Goal: Information Seeking & Learning: Learn about a topic

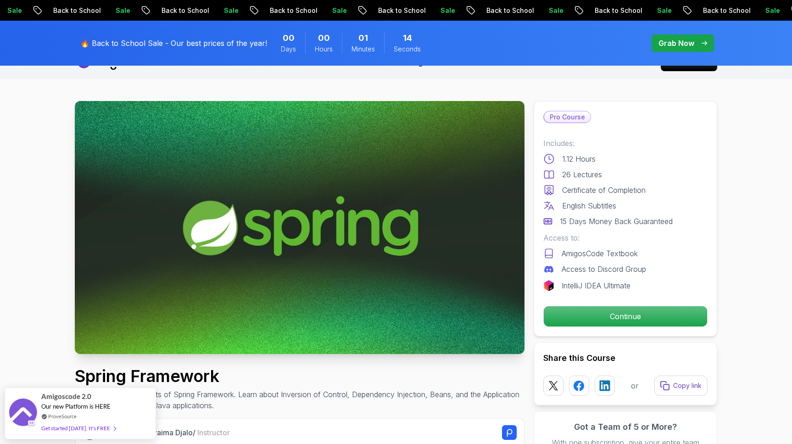
scroll to position [21, 0]
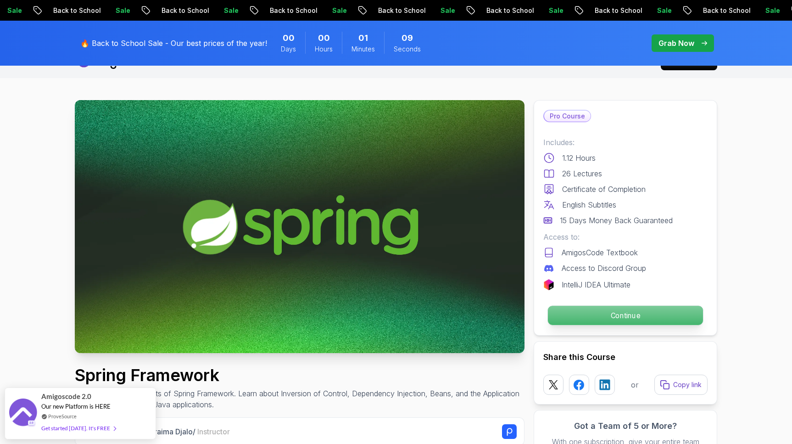
click at [614, 318] on p "Continue" at bounding box center [625, 315] width 155 height 19
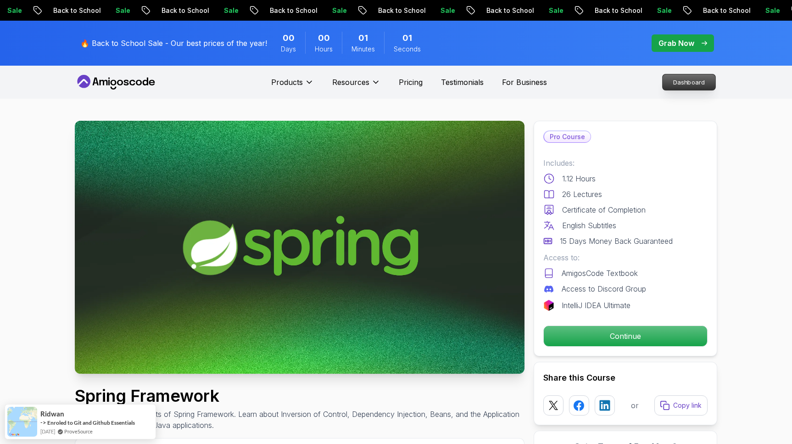
click at [685, 89] on p "Dashboard" at bounding box center [689, 82] width 53 height 16
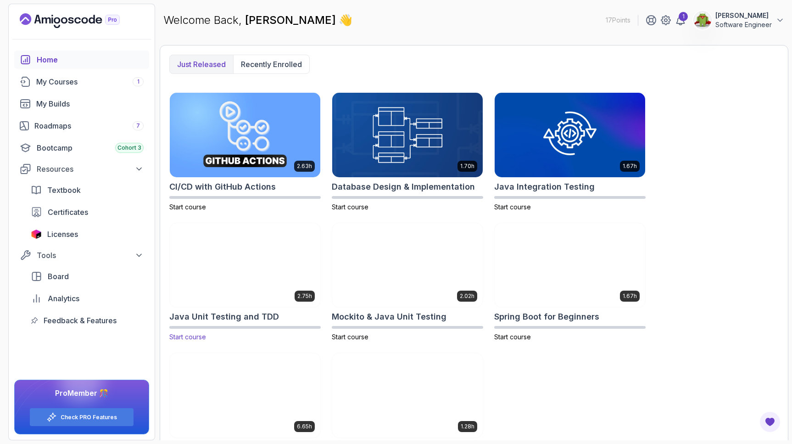
scroll to position [219, 0]
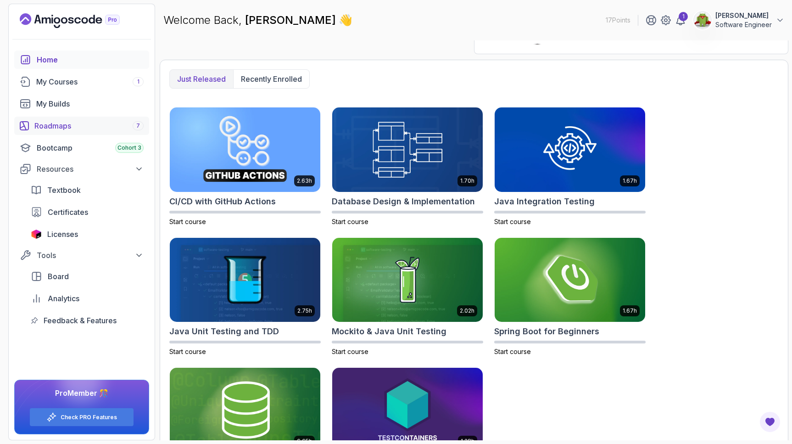
click at [84, 127] on div "Roadmaps 7" at bounding box center [88, 125] width 109 height 11
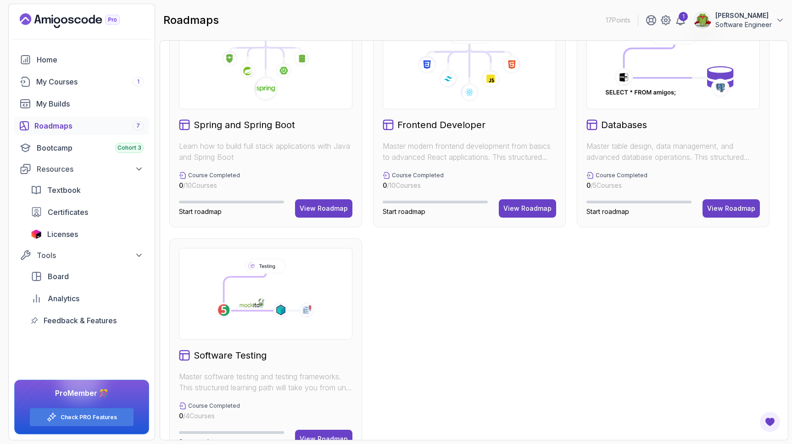
scroll to position [277, 0]
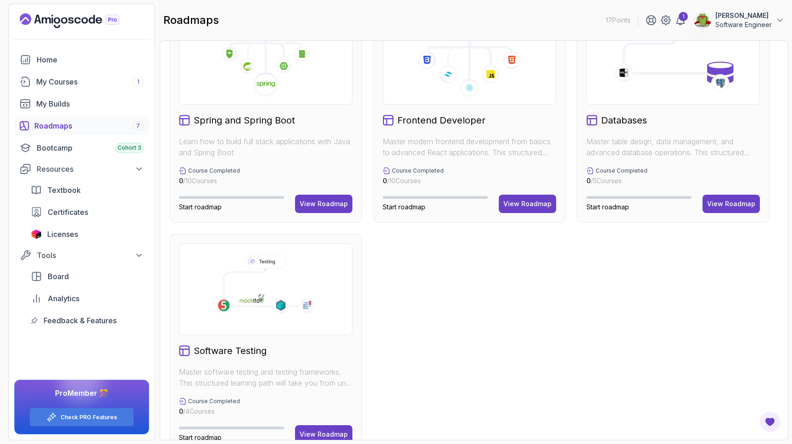
click at [268, 152] on p "Learn how to build full stack applications with Java and Spring Boot" at bounding box center [265, 147] width 173 height 22
click at [307, 200] on div "View Roadmap" at bounding box center [324, 203] width 48 height 9
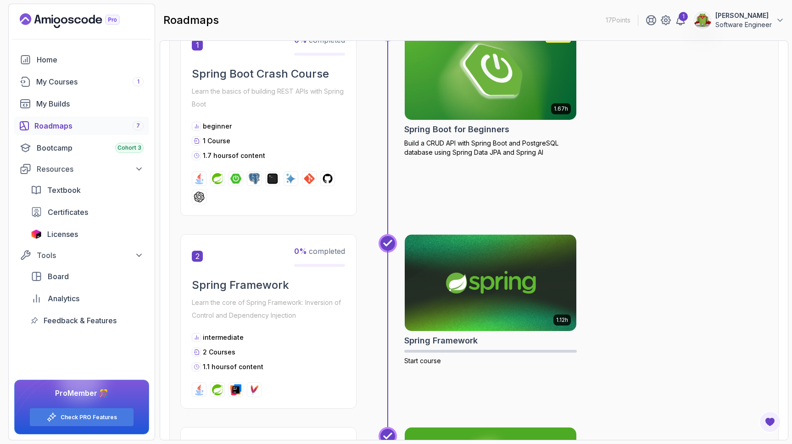
scroll to position [232, 0]
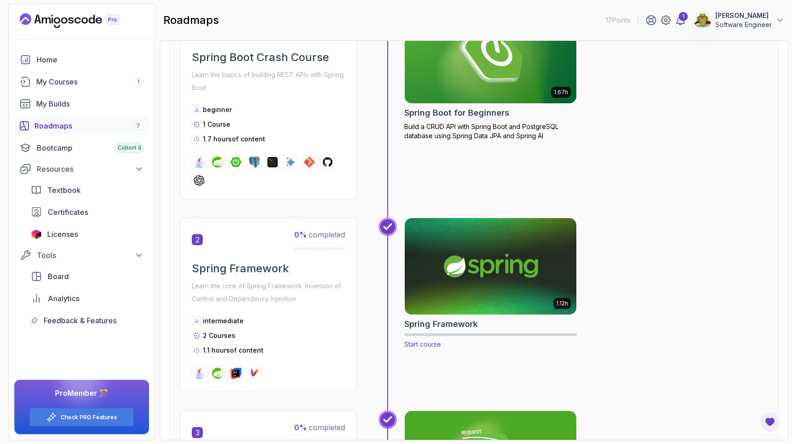
click at [420, 345] on span "Start course" at bounding box center [422, 344] width 37 height 8
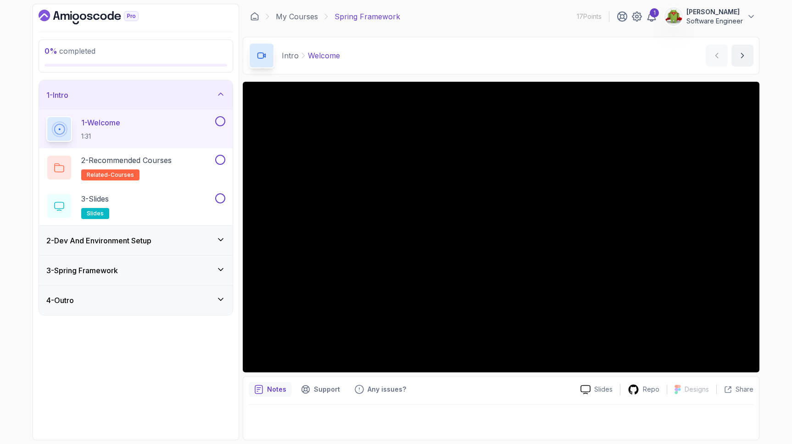
click at [217, 242] on icon at bounding box center [220, 239] width 9 height 9
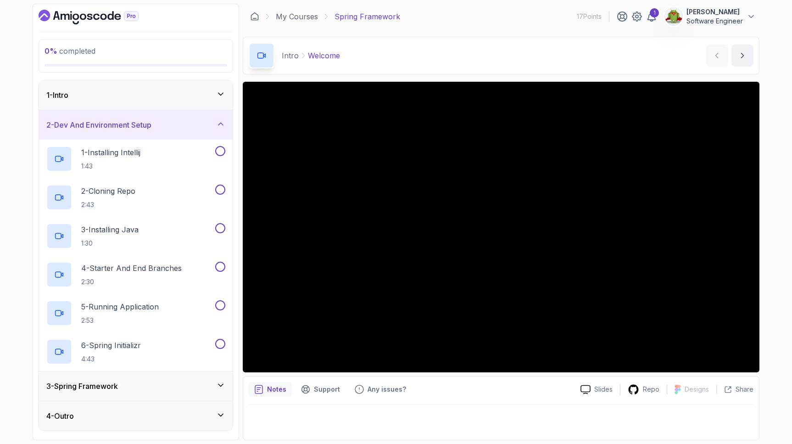
click at [221, 98] on icon at bounding box center [220, 93] width 9 height 9
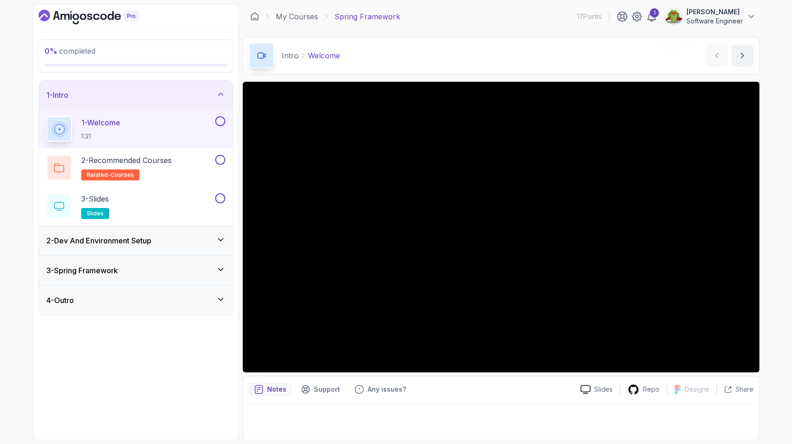
click at [218, 263] on div "3 - Spring Framework" at bounding box center [136, 270] width 194 height 29
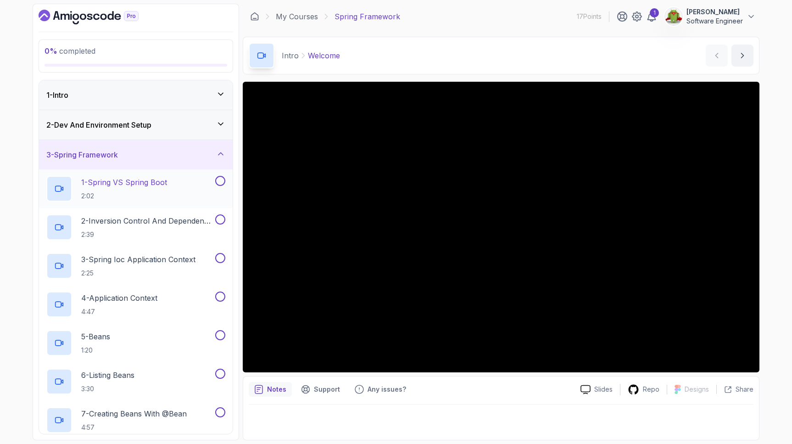
click at [181, 194] on div "1 - Spring VS Spring Boot 2:02" at bounding box center [129, 189] width 167 height 26
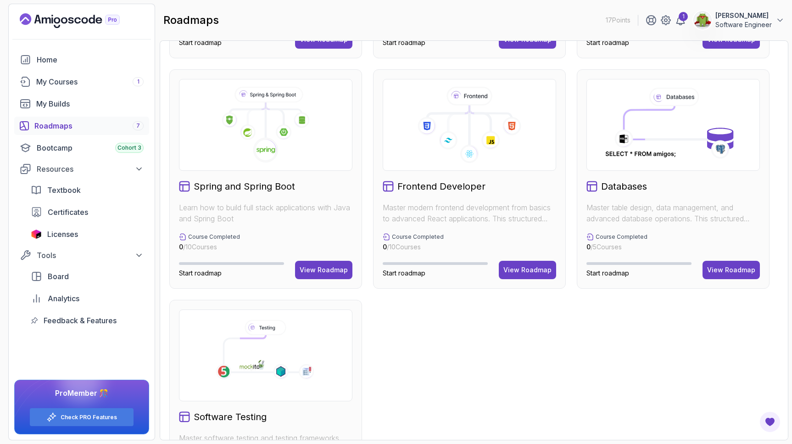
scroll to position [217, 0]
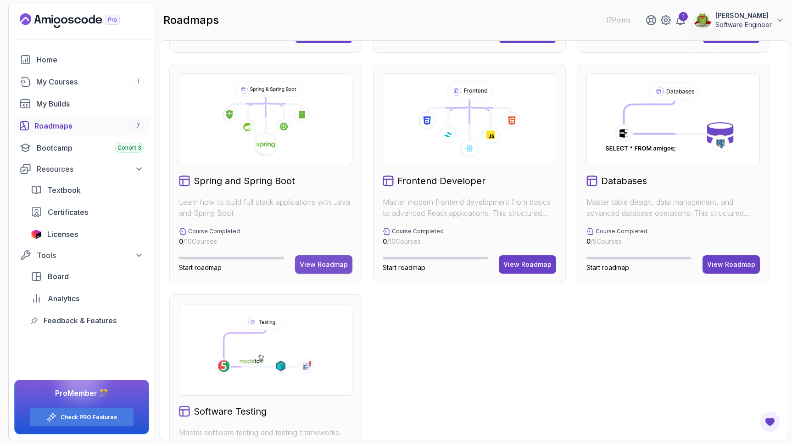
click at [327, 265] on div "View Roadmap" at bounding box center [324, 264] width 48 height 9
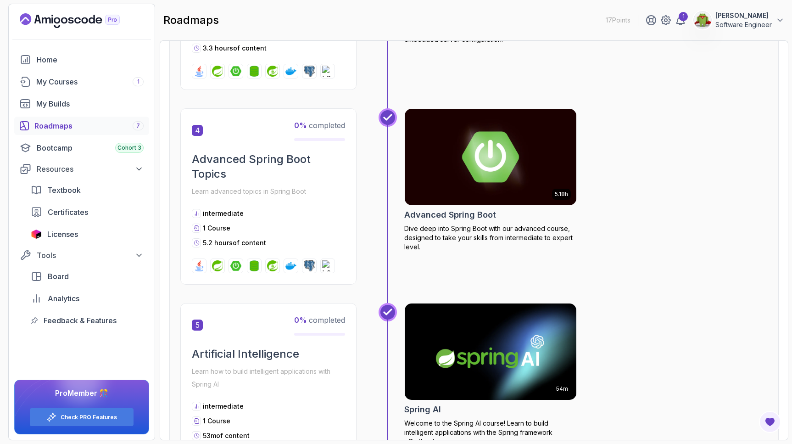
scroll to position [694, 0]
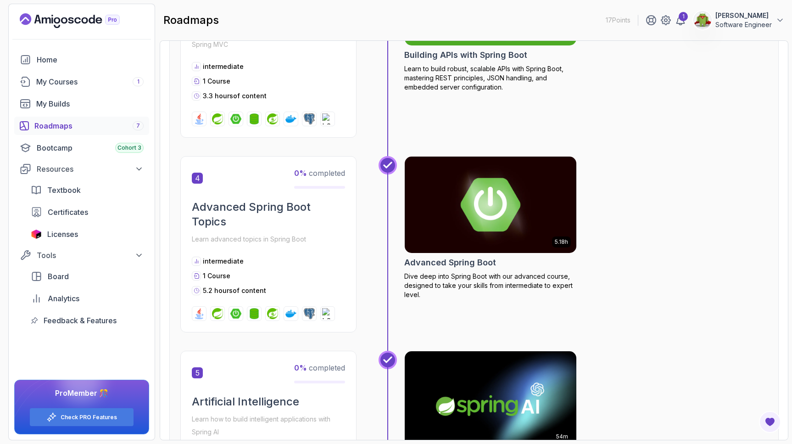
click at [431, 207] on img at bounding box center [491, 204] width 180 height 101
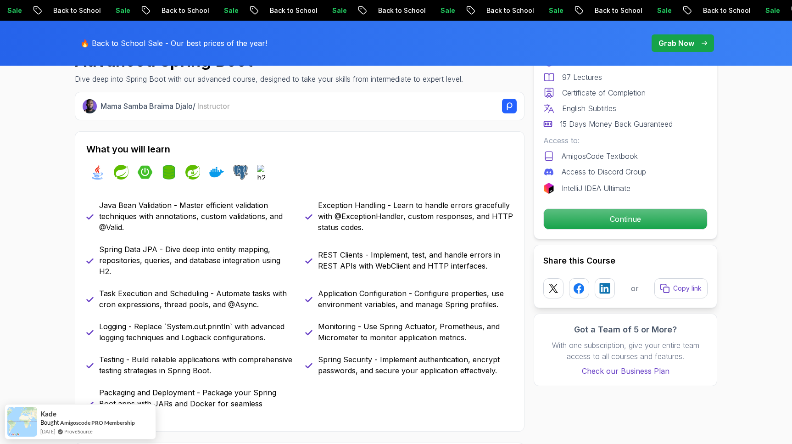
scroll to position [315, 0]
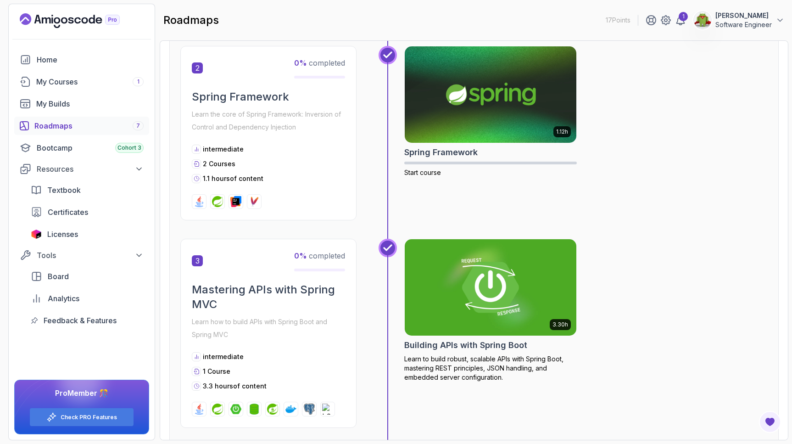
scroll to position [504, 0]
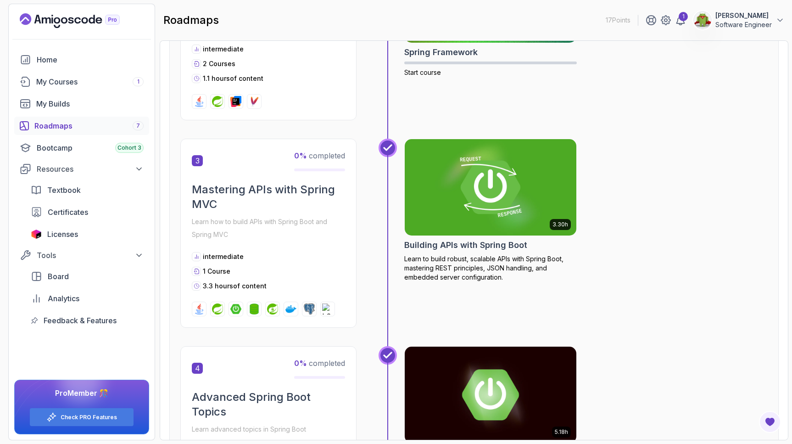
click at [467, 218] on img at bounding box center [491, 187] width 180 height 101
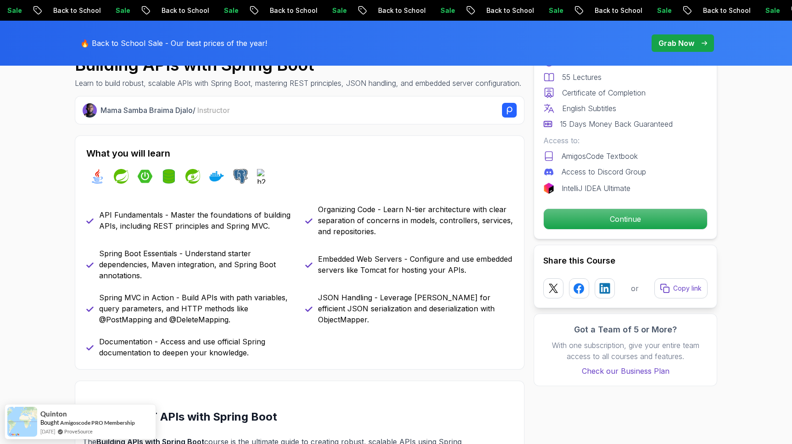
scroll to position [332, 0]
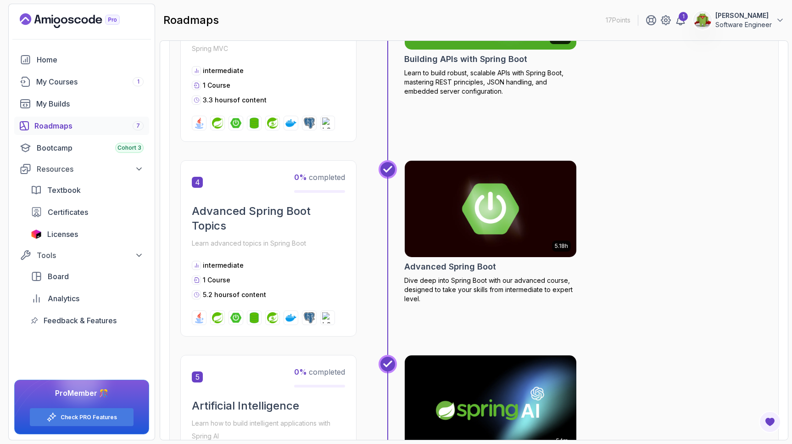
scroll to position [694, 0]
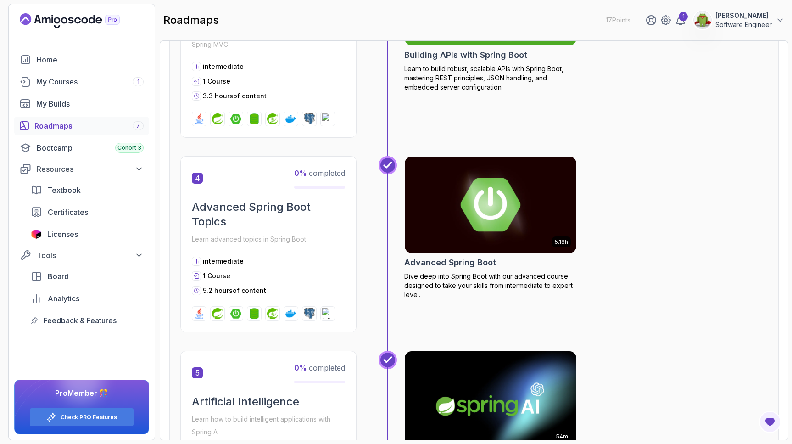
click at [423, 240] on img at bounding box center [491, 204] width 180 height 101
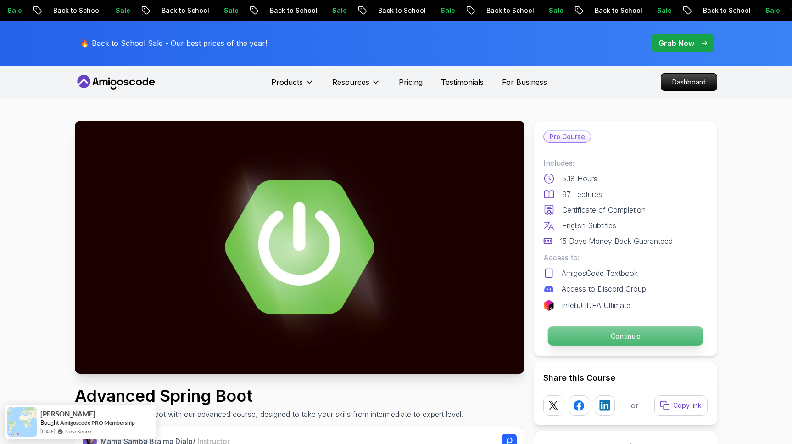
click at [589, 335] on p "Continue" at bounding box center [625, 335] width 155 height 19
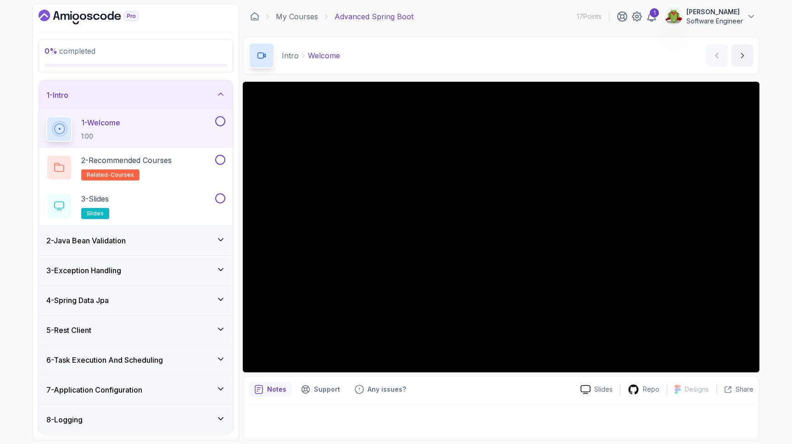
click at [220, 246] on div "2 - Java Bean Validation" at bounding box center [136, 240] width 194 height 29
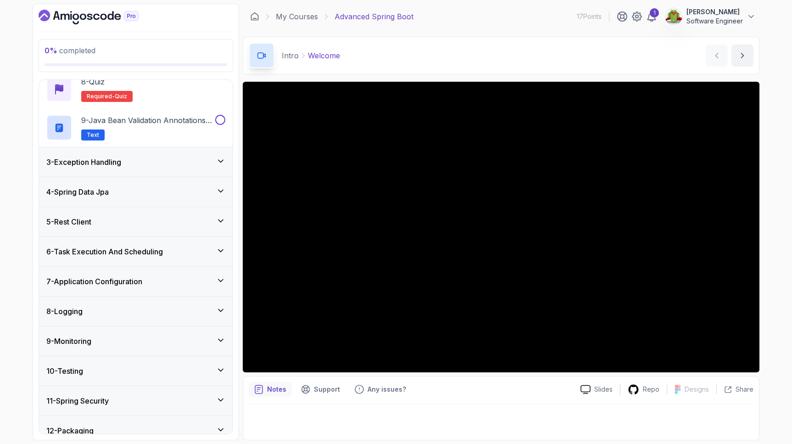
scroll to position [373, 0]
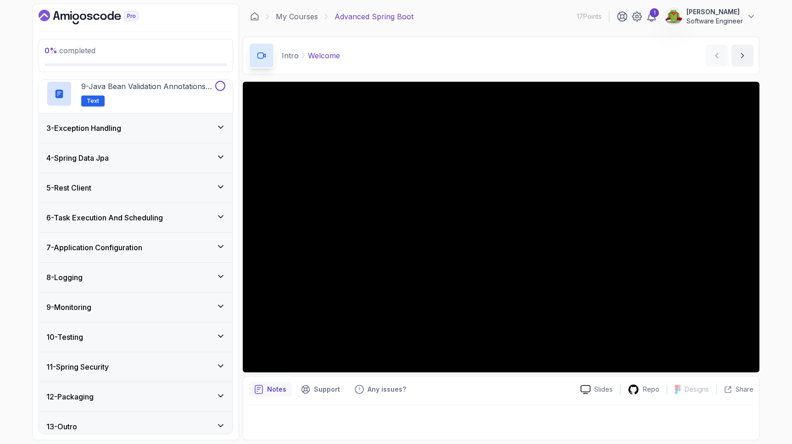
click at [194, 134] on div "3 - Exception Handling" at bounding box center [136, 127] width 194 height 29
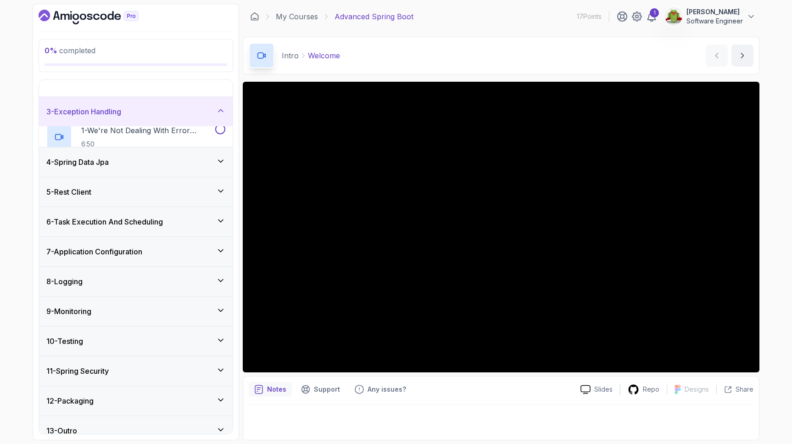
scroll to position [34, 0]
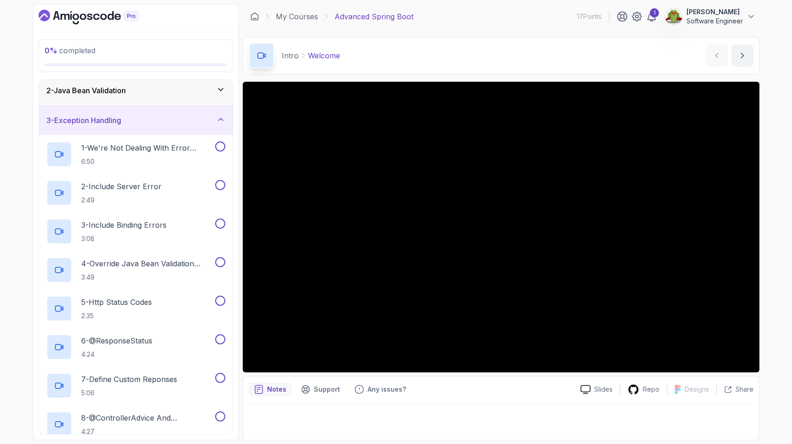
click at [220, 120] on icon at bounding box center [220, 119] width 9 height 9
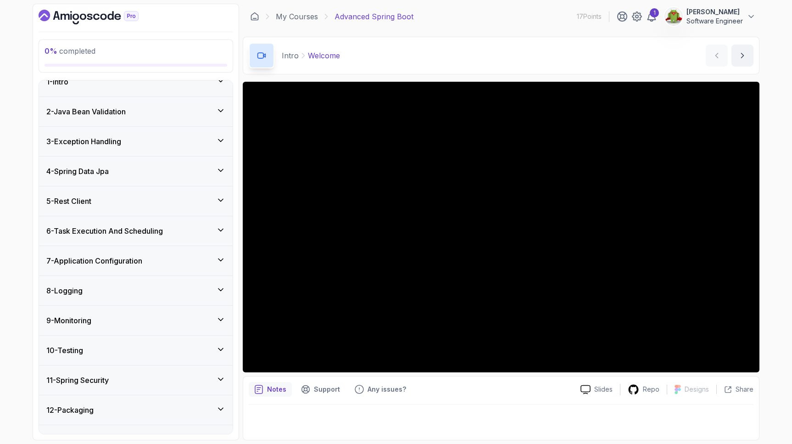
scroll to position [0, 0]
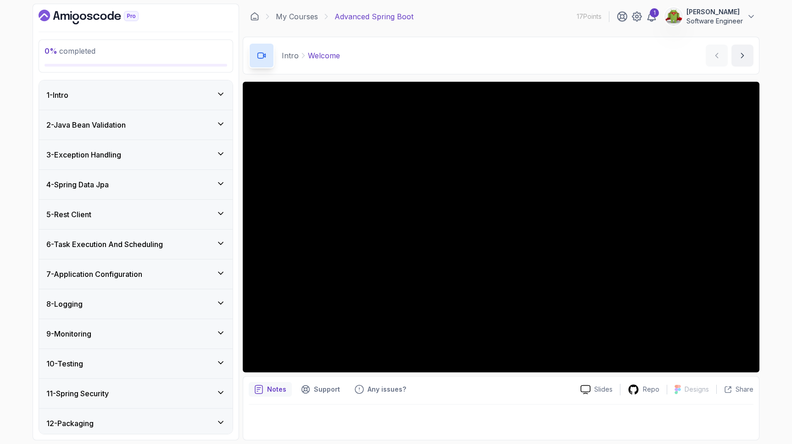
click at [218, 121] on icon at bounding box center [220, 123] width 9 height 9
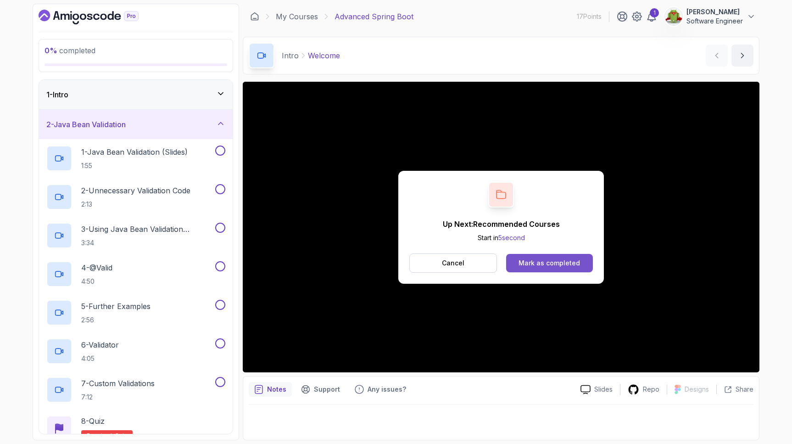
click at [526, 263] on div "Mark as completed" at bounding box center [549, 262] width 61 height 9
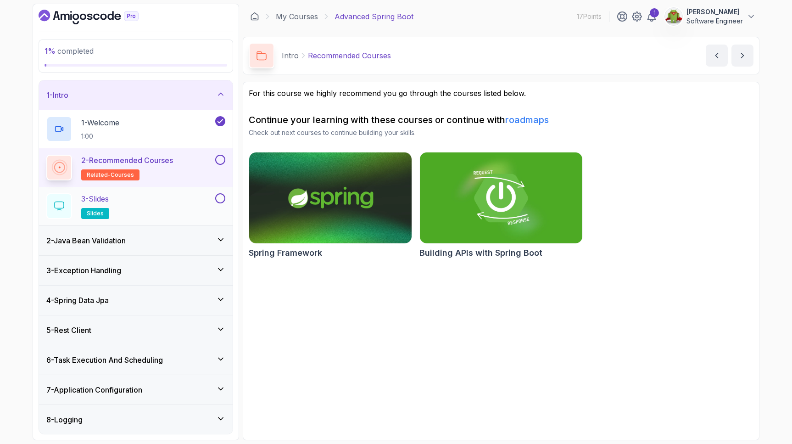
click at [205, 212] on div "3 - Slides slides" at bounding box center [129, 206] width 167 height 26
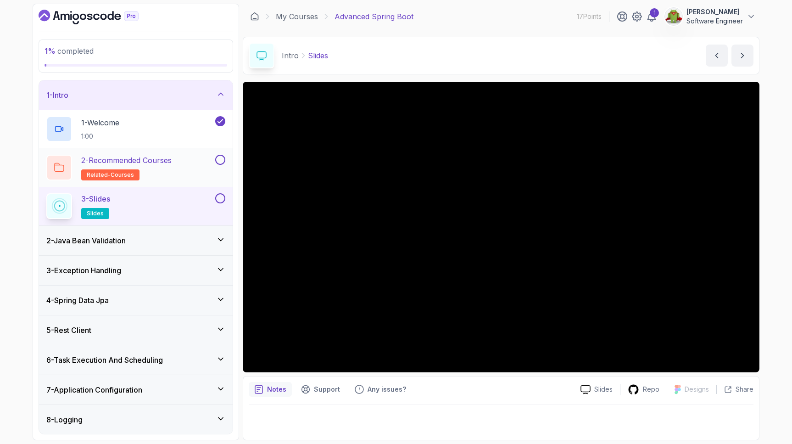
click at [222, 156] on button at bounding box center [220, 160] width 10 height 10
click at [218, 200] on button at bounding box center [220, 198] width 10 height 10
click at [201, 244] on div "2 - Java Bean Validation" at bounding box center [135, 240] width 179 height 11
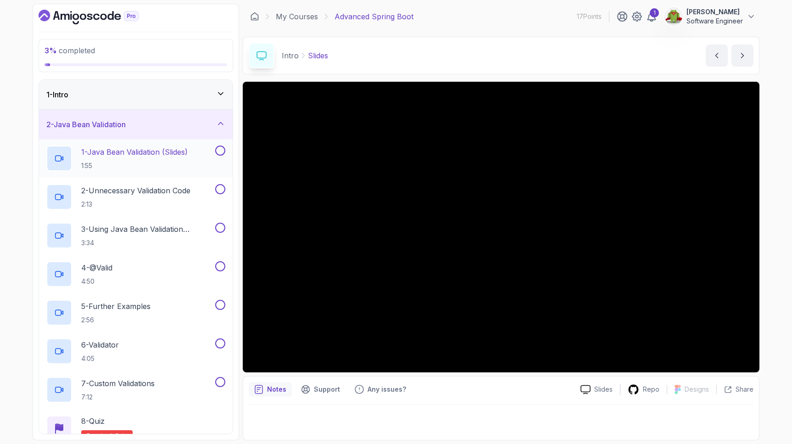
click at [176, 157] on h2 "1 - Java Bean Validation (Slides) 1:55" at bounding box center [134, 158] width 106 height 24
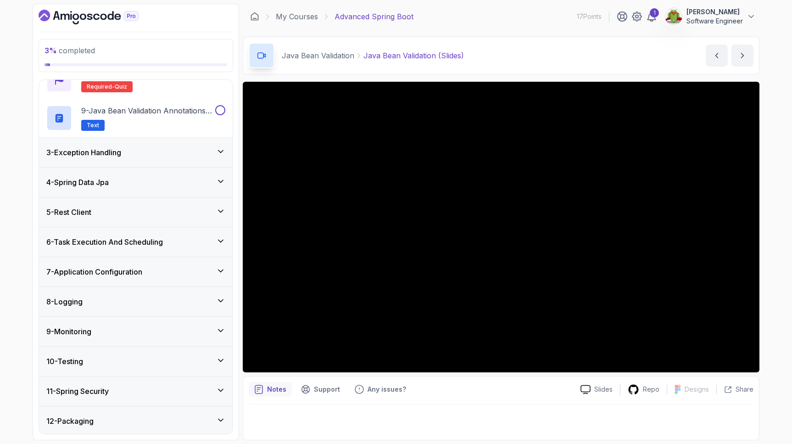
scroll to position [345, 0]
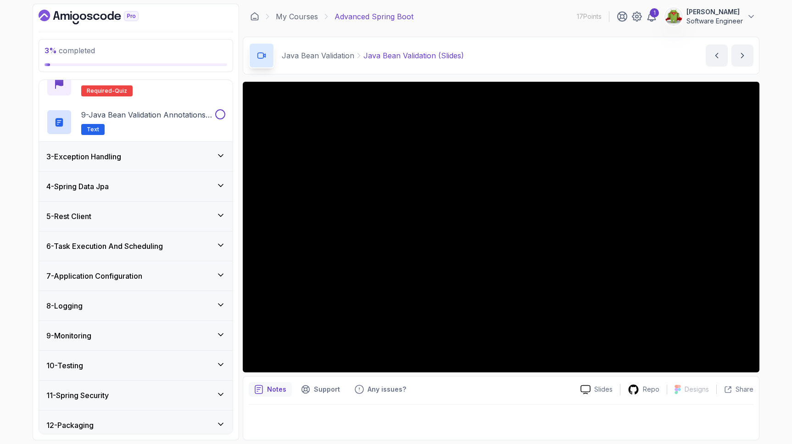
click at [223, 181] on icon at bounding box center [220, 185] width 9 height 9
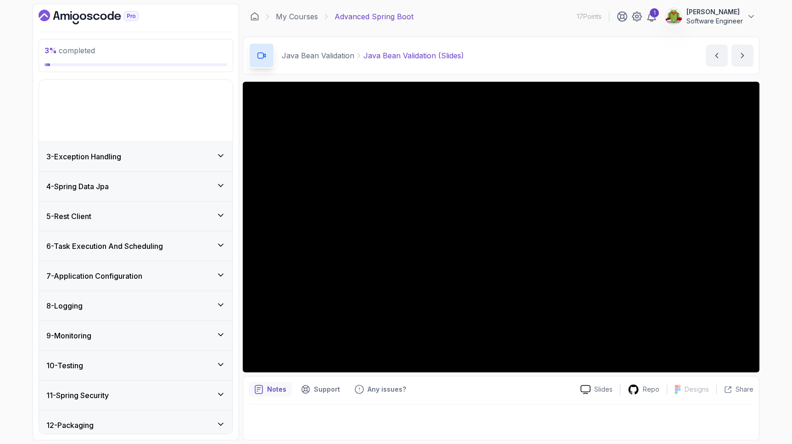
scroll to position [34, 0]
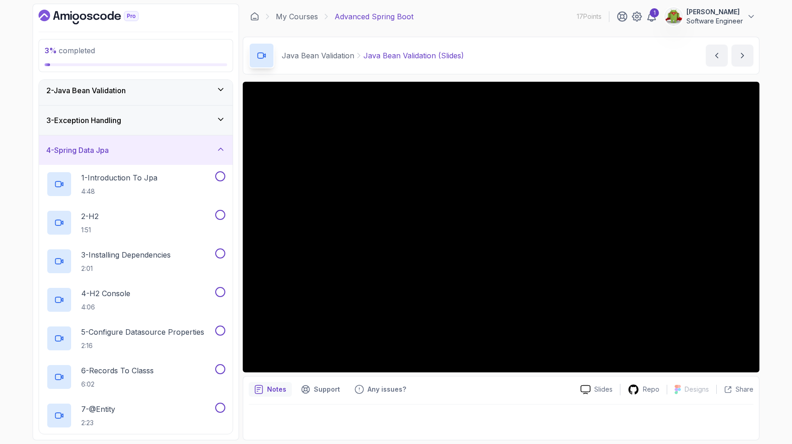
click at [223, 147] on icon at bounding box center [220, 149] width 9 height 9
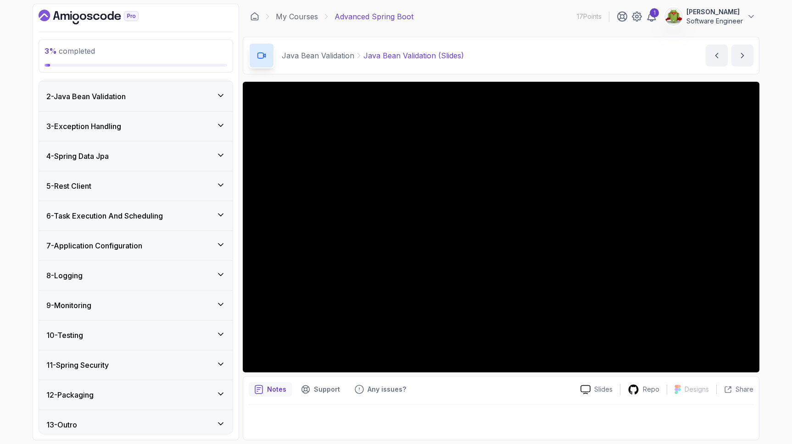
scroll to position [0, 0]
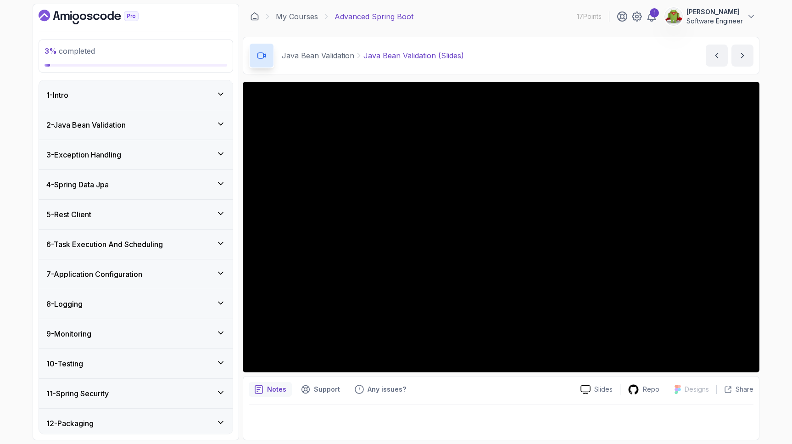
click at [217, 126] on icon at bounding box center [220, 123] width 9 height 9
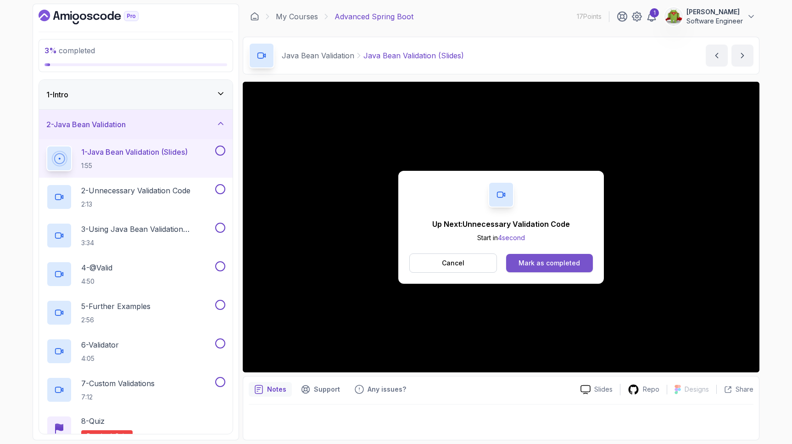
click at [533, 261] on div "Mark as completed" at bounding box center [549, 262] width 61 height 9
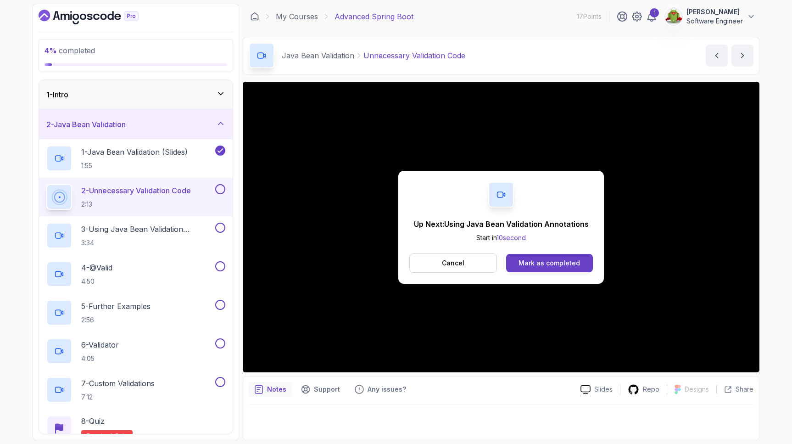
click at [536, 262] on div "Mark as completed" at bounding box center [549, 262] width 61 height 9
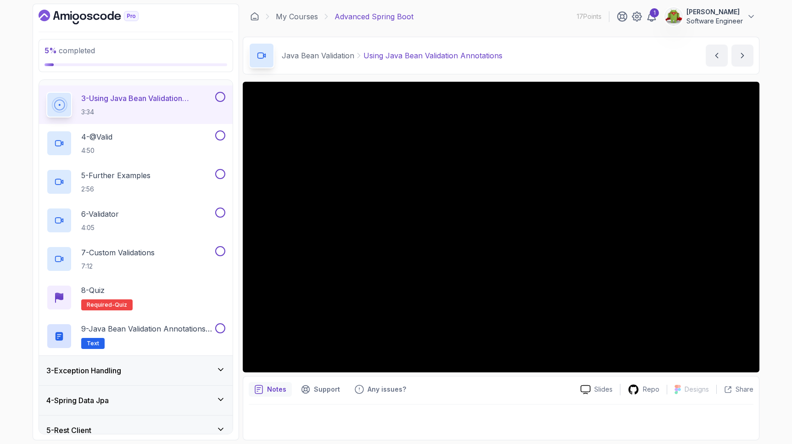
scroll to position [133, 0]
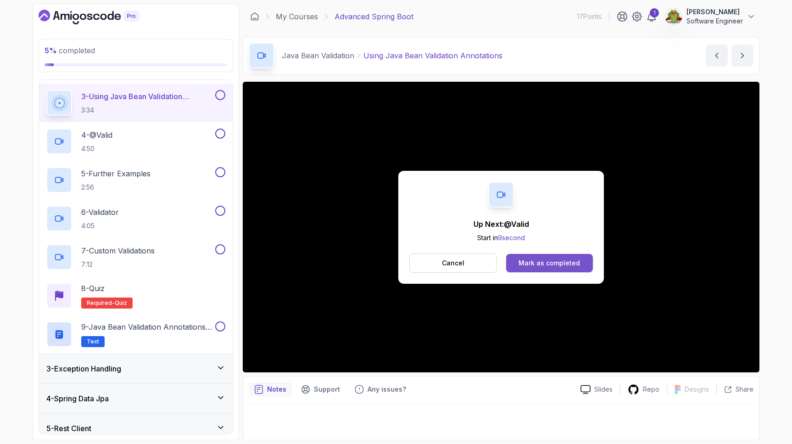
click at [564, 264] on div "Mark as completed" at bounding box center [549, 262] width 61 height 9
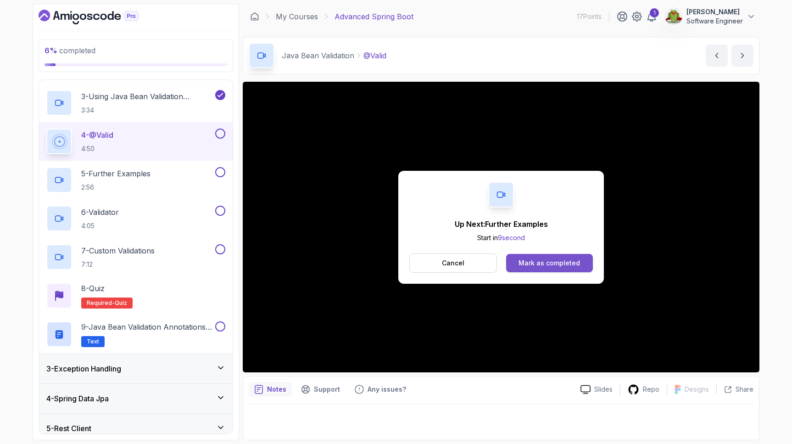
click at [562, 262] on div "Mark as completed" at bounding box center [549, 262] width 61 height 9
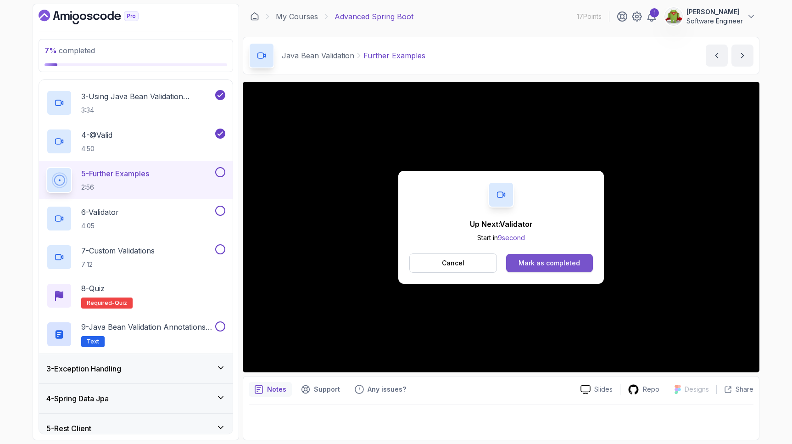
click at [518, 265] on button "Mark as completed" at bounding box center [549, 263] width 87 height 18
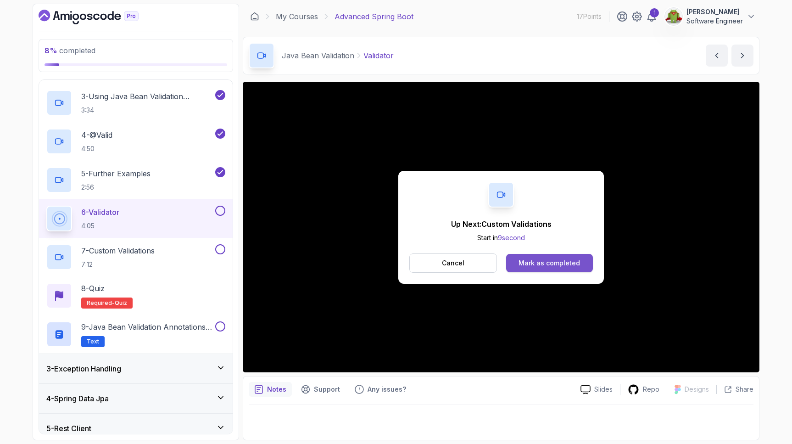
click at [581, 263] on button "Mark as completed" at bounding box center [549, 263] width 87 height 18
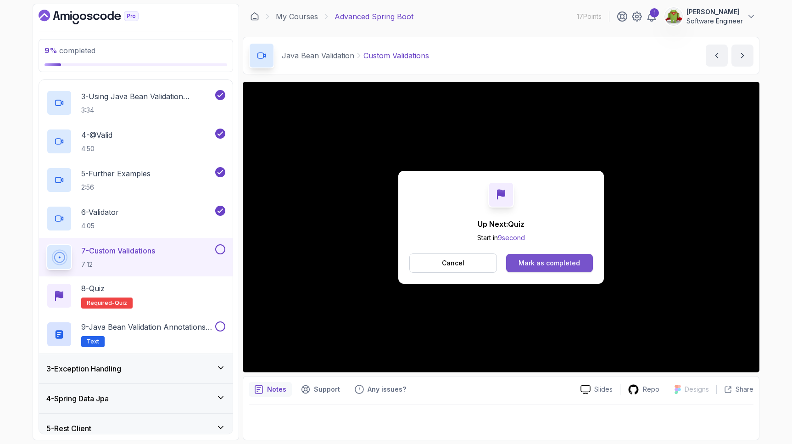
click at [558, 264] on div "Mark as completed" at bounding box center [549, 262] width 61 height 9
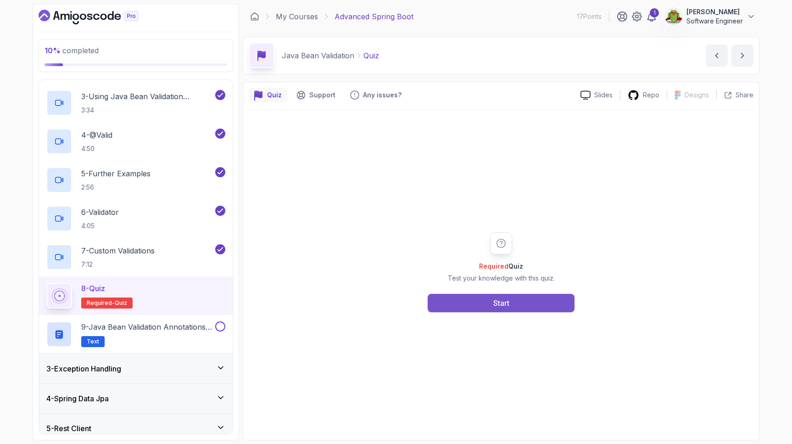
click at [534, 303] on button "Start" at bounding box center [501, 303] width 147 height 18
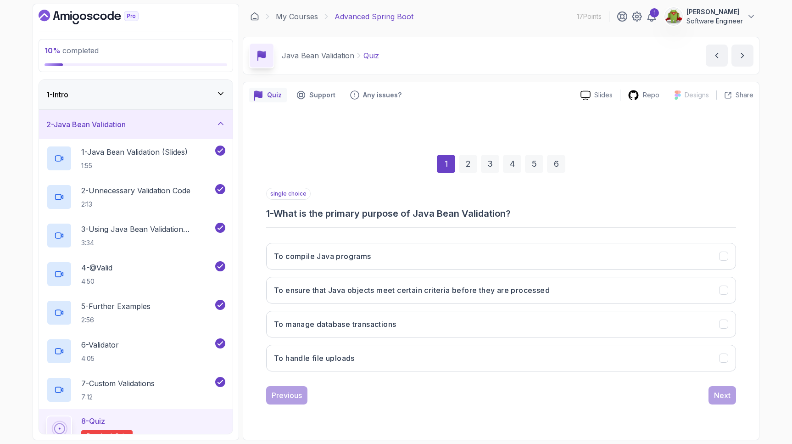
scroll to position [133, 0]
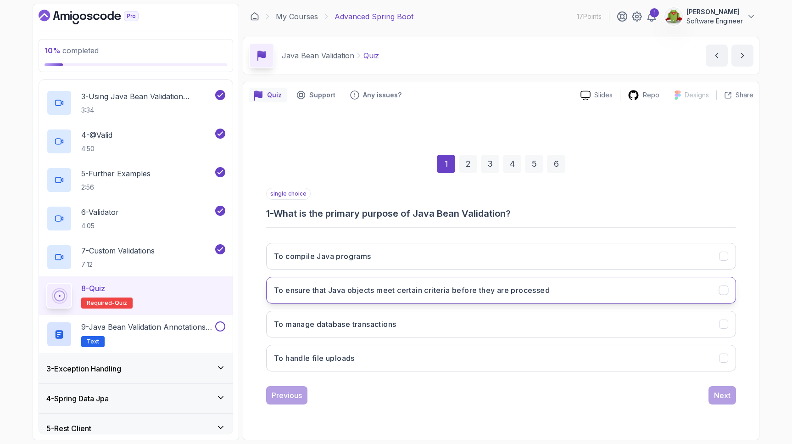
click at [444, 285] on h3 "To ensure that Java objects meet certain criteria before they are processed" at bounding box center [412, 290] width 276 height 11
click at [725, 391] on div "Next" at bounding box center [722, 395] width 17 height 11
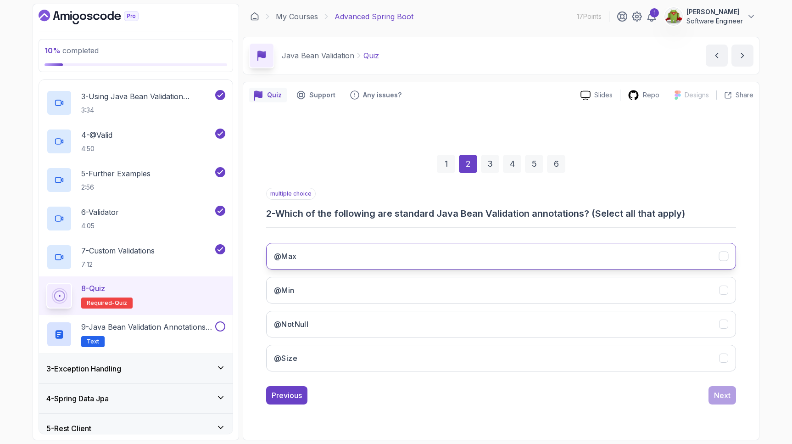
click at [586, 250] on button "@Max" at bounding box center [501, 256] width 470 height 27
click at [587, 276] on div "@Max @Min @NotNull @Size" at bounding box center [501, 306] width 470 height 143
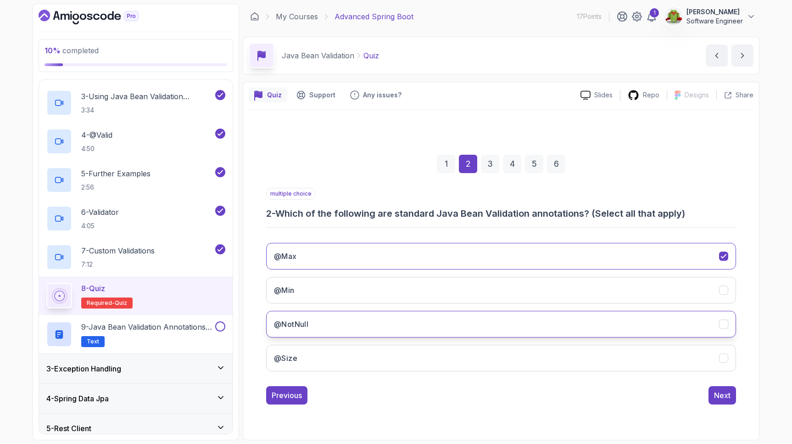
click at [596, 313] on button "@NotNull" at bounding box center [501, 324] width 470 height 27
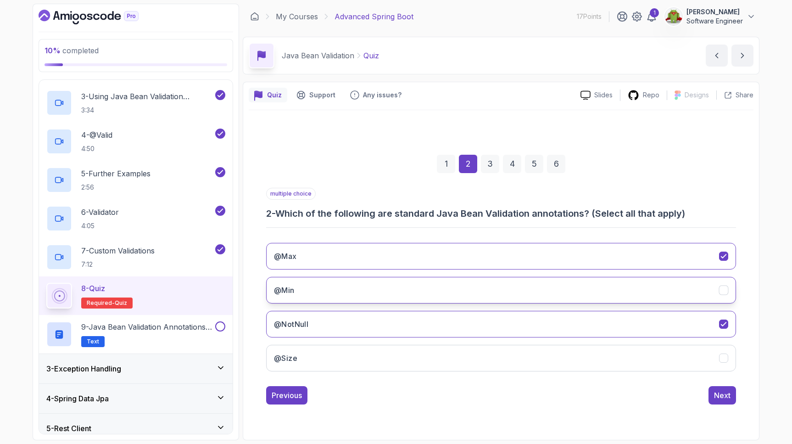
click at [590, 286] on button "@Min" at bounding box center [501, 290] width 470 height 27
click at [722, 391] on div "Next" at bounding box center [722, 395] width 17 height 11
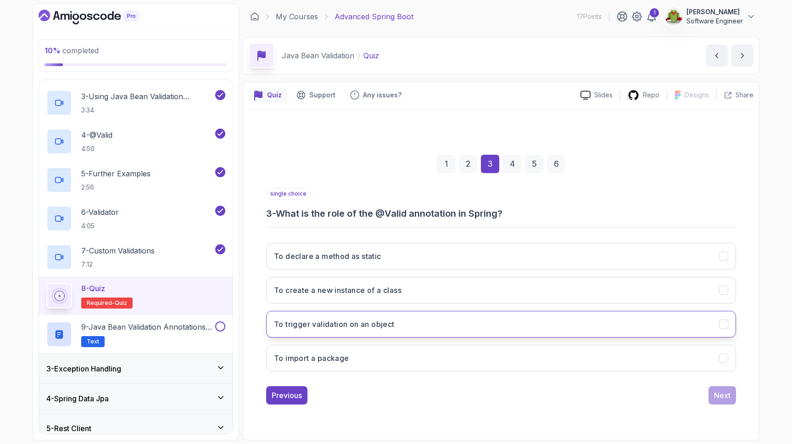
click at [498, 320] on button "To trigger validation on an object" at bounding box center [501, 324] width 470 height 27
click at [717, 397] on div "Next" at bounding box center [722, 395] width 17 height 11
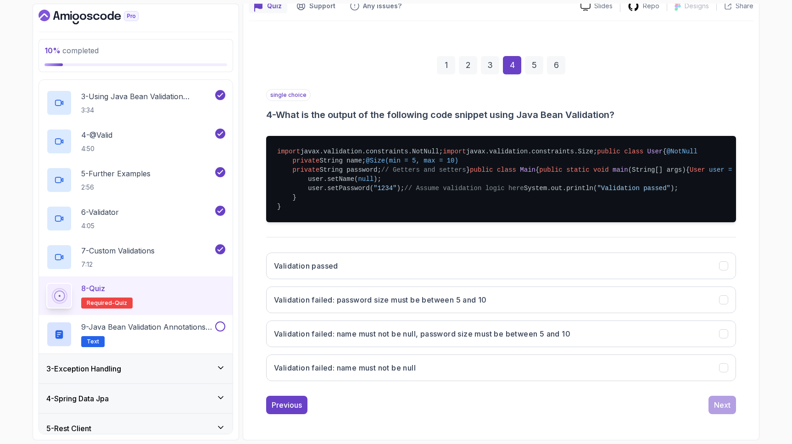
scroll to position [227, 0]
click at [279, 412] on button "Previous" at bounding box center [286, 405] width 41 height 18
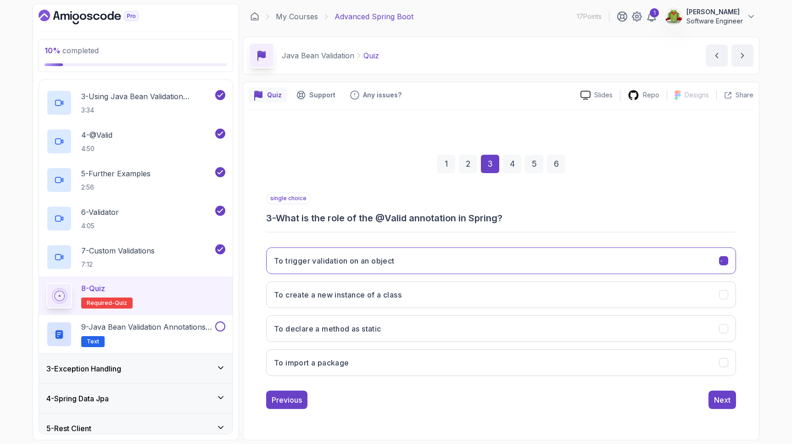
scroll to position [0, 0]
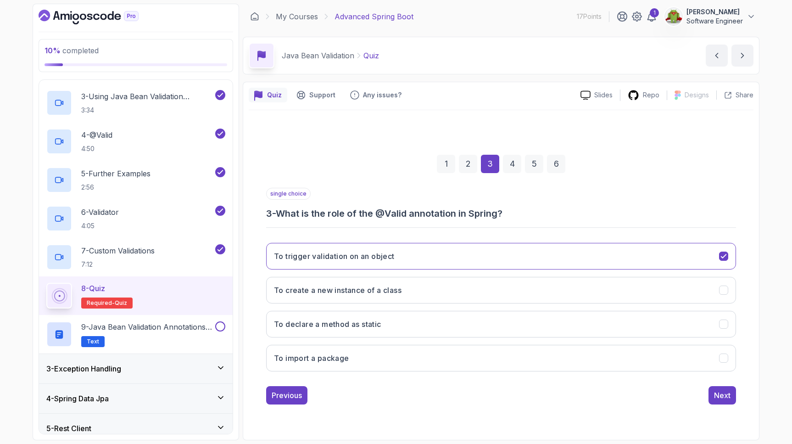
click at [280, 412] on div "1 2 3 4 5 6 single choice 3 - What is the role of the @Valid annotation in Spri…" at bounding box center [501, 272] width 505 height 324
click at [283, 397] on div "Previous" at bounding box center [287, 395] width 30 height 11
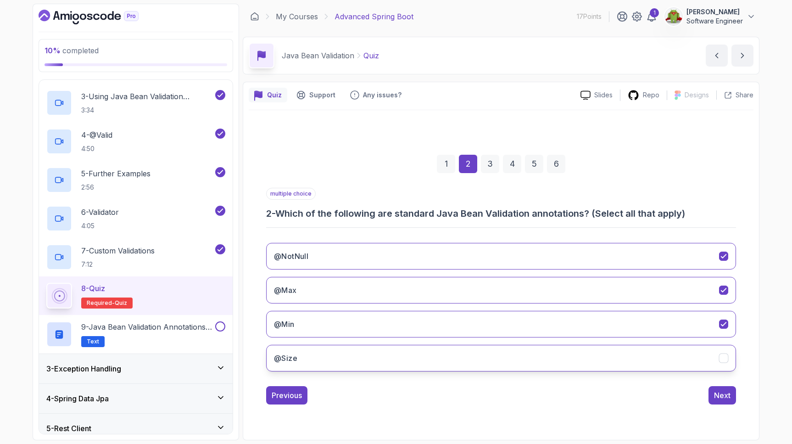
click at [309, 348] on button "@Size" at bounding box center [501, 358] width 470 height 27
click at [729, 396] on div "Next" at bounding box center [722, 395] width 17 height 11
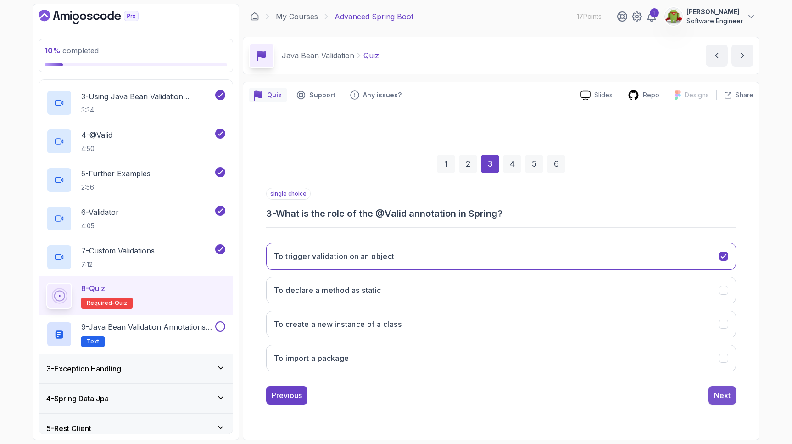
click at [729, 396] on div "Next" at bounding box center [722, 395] width 17 height 11
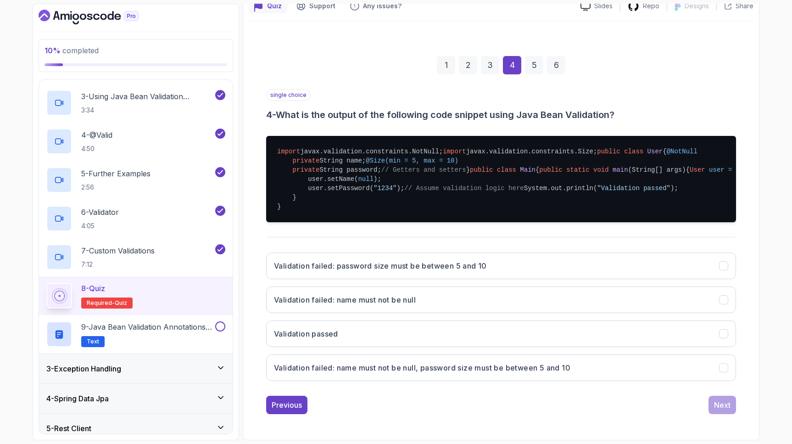
scroll to position [186, 0]
click at [606, 381] on button "Validation failed: name must not be null, password size must be between 5 and 10" at bounding box center [501, 367] width 470 height 27
click at [725, 409] on div "Next" at bounding box center [722, 404] width 17 height 11
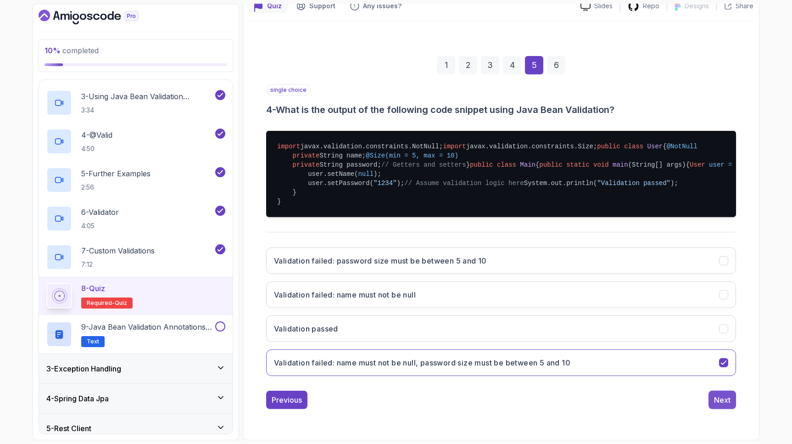
scroll to position [0, 0]
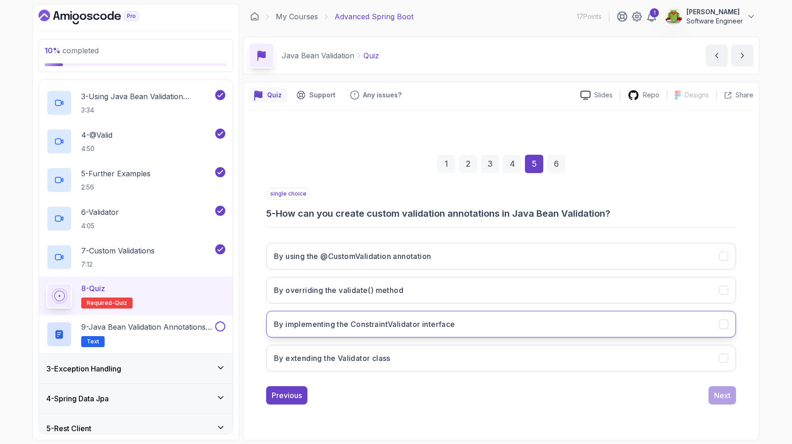
click at [474, 321] on button "By implementing the ConstraintValidator interface" at bounding box center [501, 324] width 470 height 27
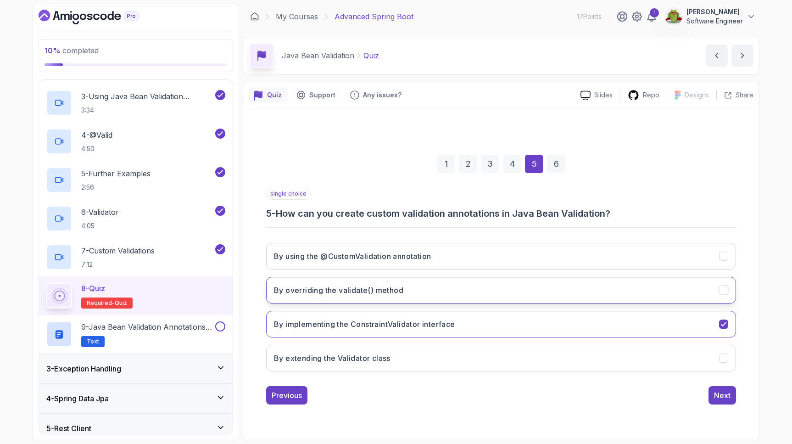
click at [464, 284] on button "By overriding the validate() method" at bounding box center [501, 290] width 470 height 27
click at [471, 323] on button "By implementing the ConstraintValidator interface" at bounding box center [501, 324] width 470 height 27
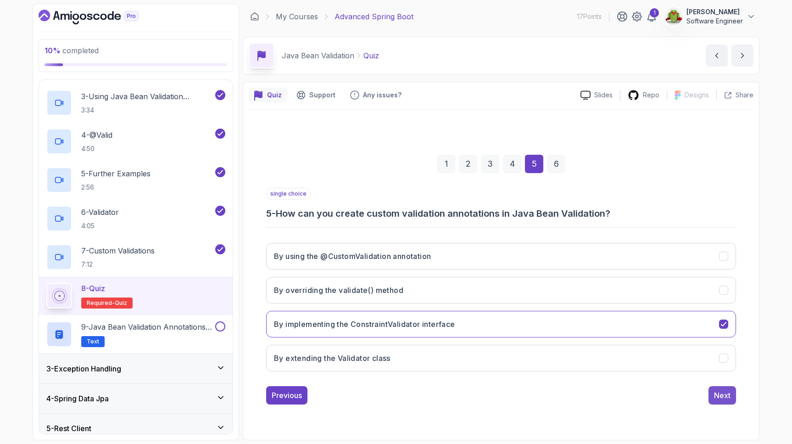
click at [721, 394] on div "Next" at bounding box center [722, 395] width 17 height 11
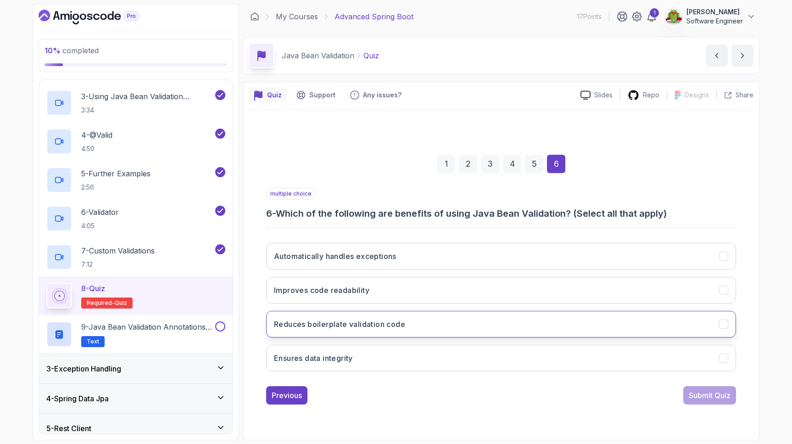
click at [575, 319] on button "Reduces boilerplate validation code" at bounding box center [501, 324] width 470 height 27
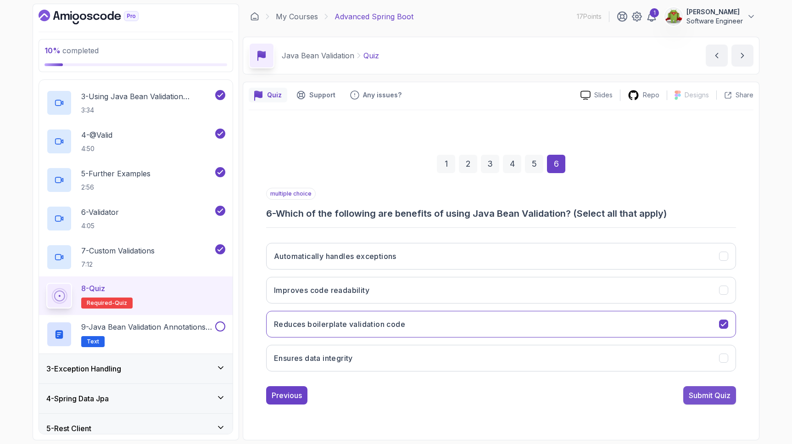
click at [702, 399] on div "Submit Quiz" at bounding box center [710, 395] width 42 height 11
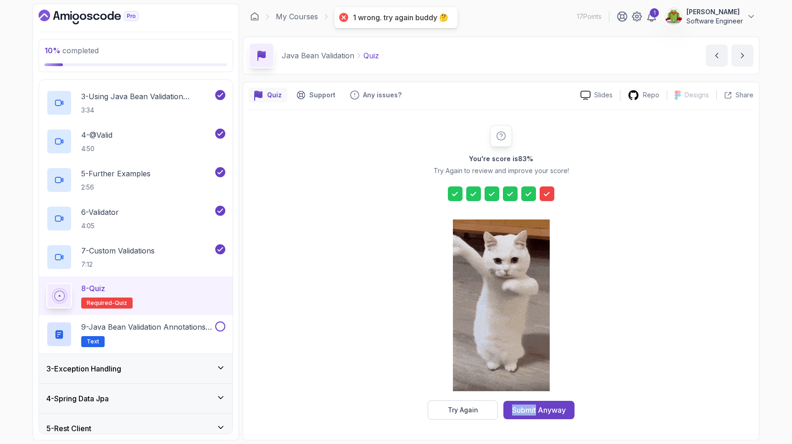
click at [702, 399] on div "You're score is 83 % Try Again to review and improve your score! Try Again Subm…" at bounding box center [501, 272] width 505 height 295
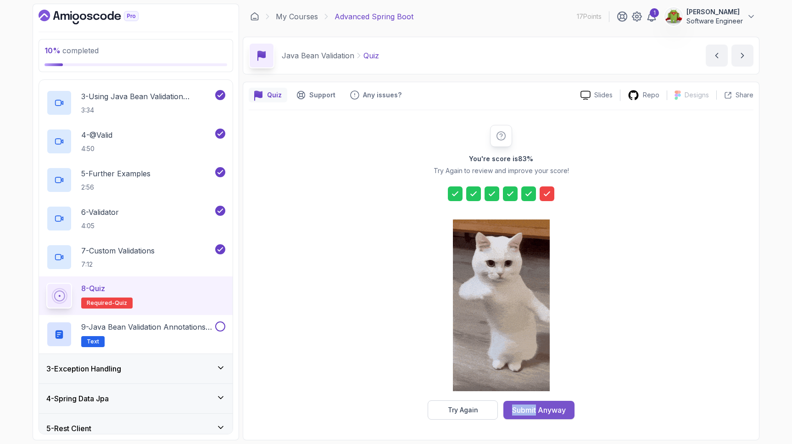
click at [512, 407] on div "Submit Anyway" at bounding box center [539, 409] width 54 height 11
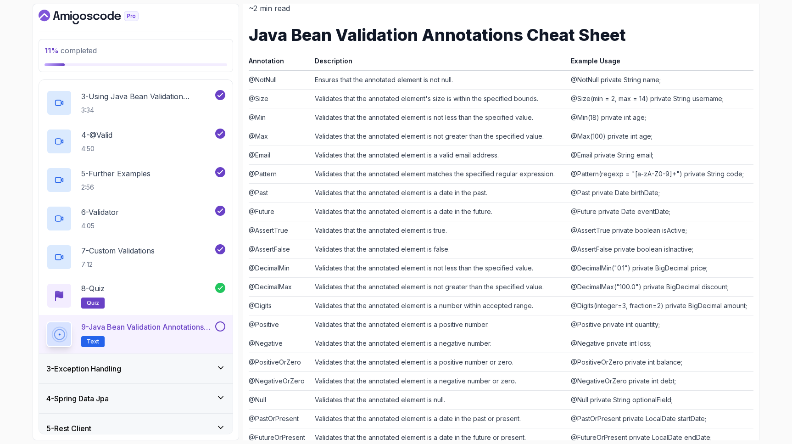
scroll to position [146, 0]
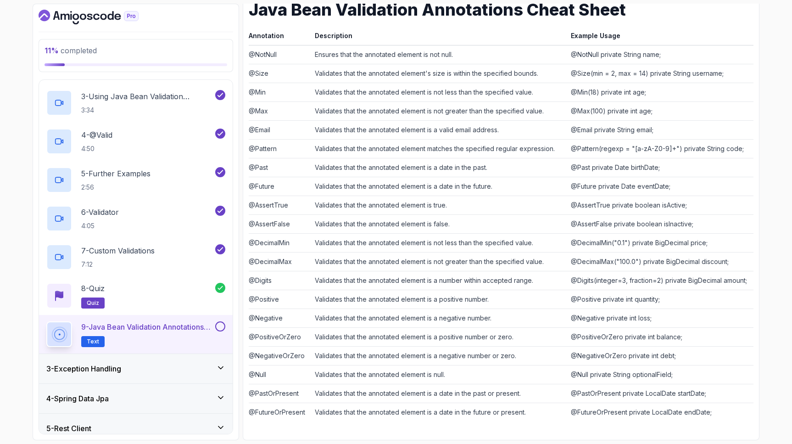
click at [220, 324] on button at bounding box center [220, 326] width 10 height 10
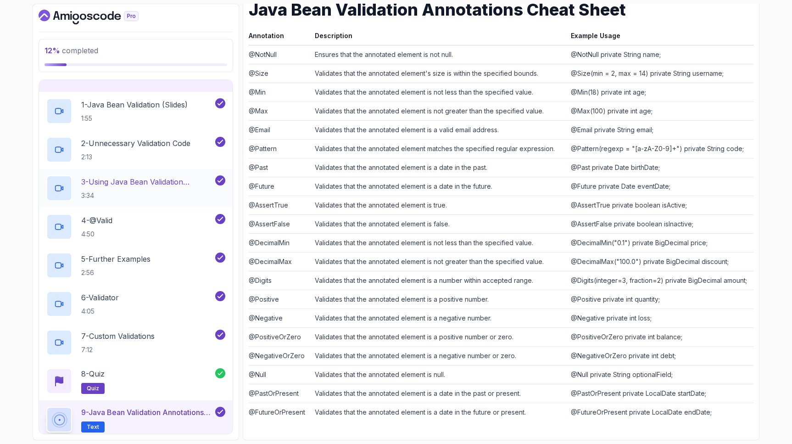
scroll to position [0, 0]
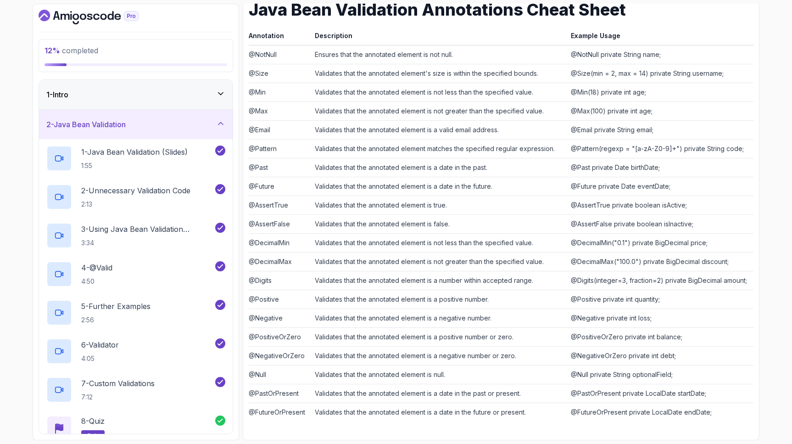
click at [222, 124] on icon at bounding box center [220, 124] width 5 height 2
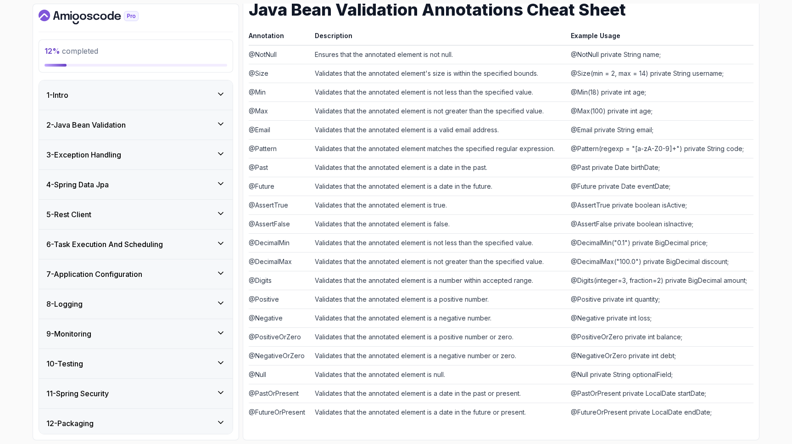
click at [224, 156] on icon at bounding box center [220, 153] width 9 height 9
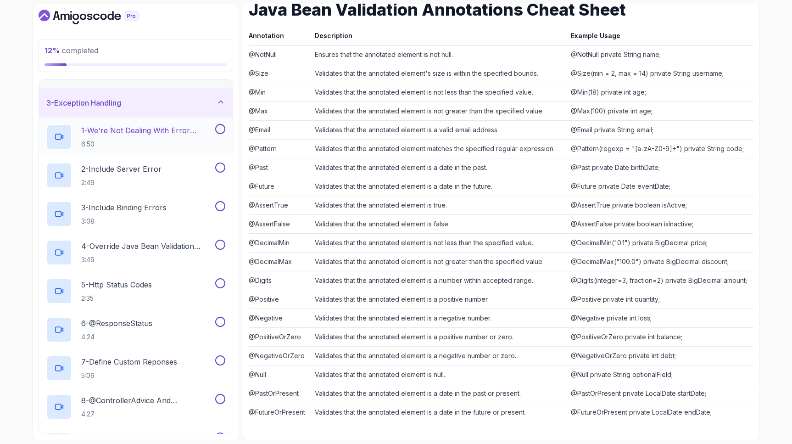
scroll to position [51, 0]
